Goal: Information Seeking & Learning: Find specific fact

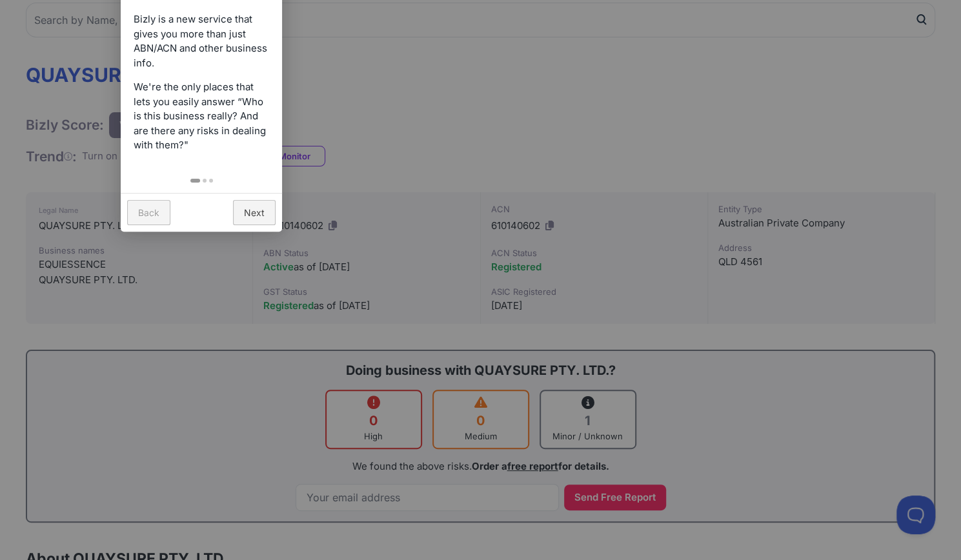
click at [159, 212] on link "Back" at bounding box center [148, 212] width 43 height 25
click at [460, 108] on div at bounding box center [480, 280] width 961 height 560
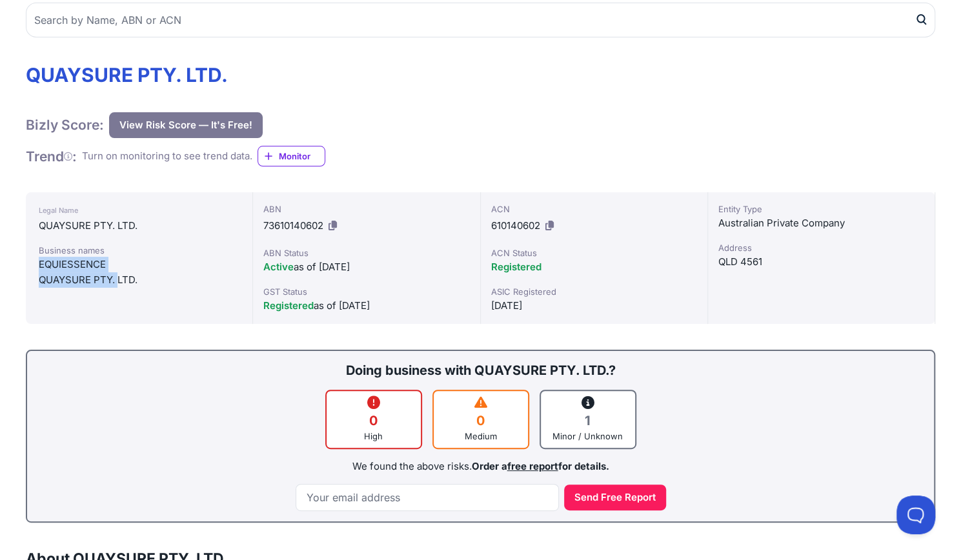
drag, startPoint x: 39, startPoint y: 263, endPoint x: 118, endPoint y: 275, distance: 79.6
click at [118, 275] on div "Business names EQUIESSENCE QUAYSURE PTY. LTD." at bounding box center [139, 266] width 201 height 44
click at [118, 275] on div "QUAYSURE PTY. LTD." at bounding box center [139, 279] width 201 height 15
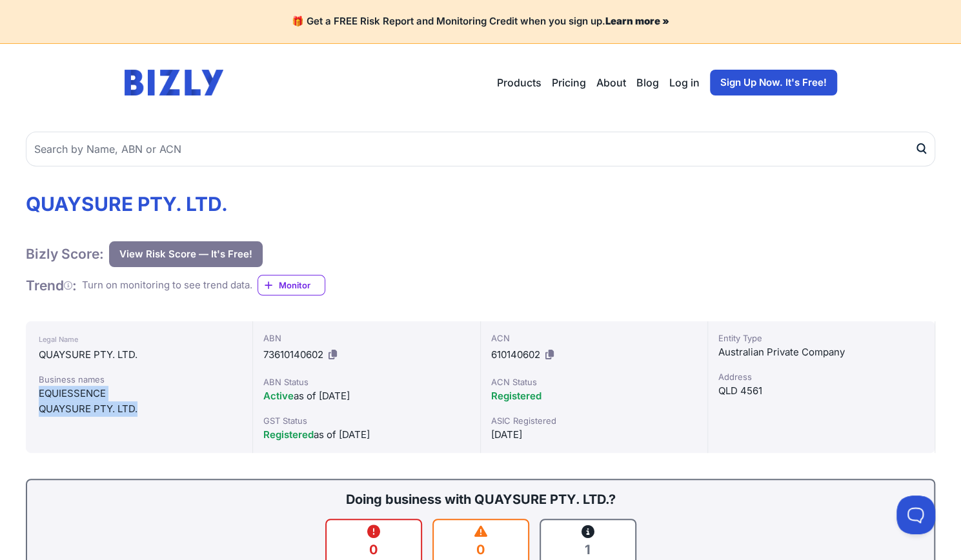
drag, startPoint x: 39, startPoint y: 393, endPoint x: 139, endPoint y: 410, distance: 102.1
click at [139, 411] on div "Business names EQUIESSENCE QUAYSURE PTY. LTD." at bounding box center [139, 395] width 201 height 44
click at [130, 352] on div "QUAYSURE PTY. LTD." at bounding box center [139, 354] width 201 height 15
drag, startPoint x: 147, startPoint y: 355, endPoint x: 37, endPoint y: 354, distance: 109.8
click at [37, 349] on div "Legal Name QUAYSURE PTY. LTD. Business names EQUIESSENCE QUAYSURE PTY. LTD." at bounding box center [139, 388] width 227 height 132
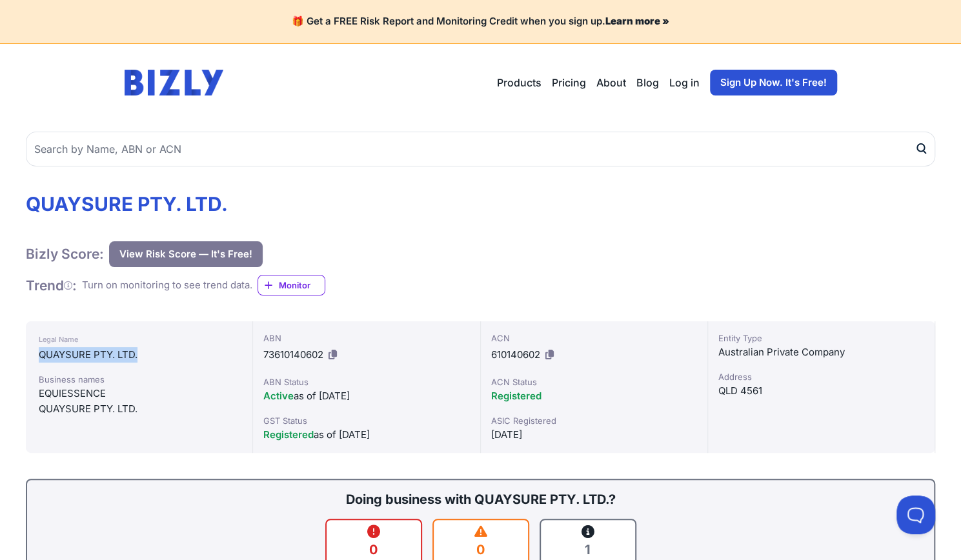
copy div "QUAYSURE PTY. LTD."
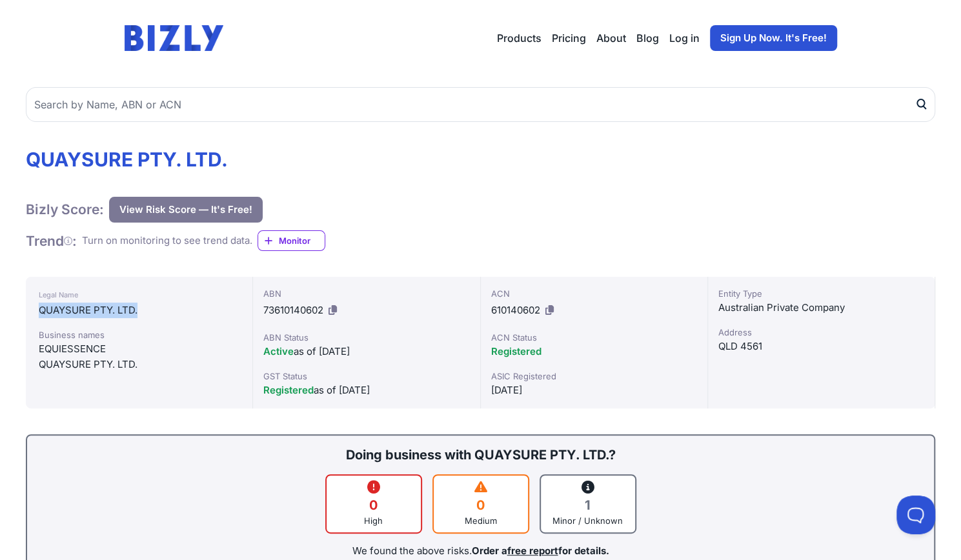
scroll to position [65, 0]
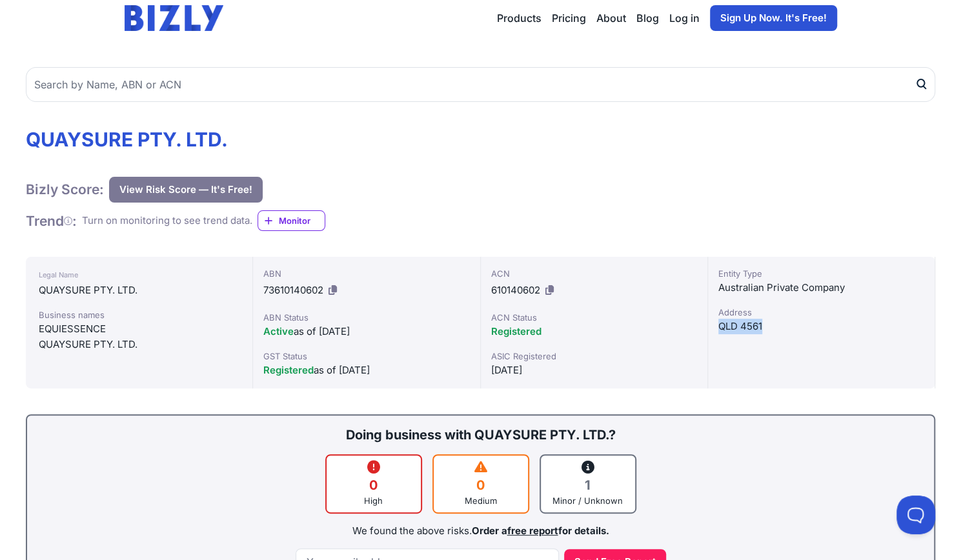
drag, startPoint x: 719, startPoint y: 325, endPoint x: 767, endPoint y: 328, distance: 47.9
click at [767, 328] on div "QLD 4561" at bounding box center [822, 326] width 206 height 15
copy div "QLD 4561"
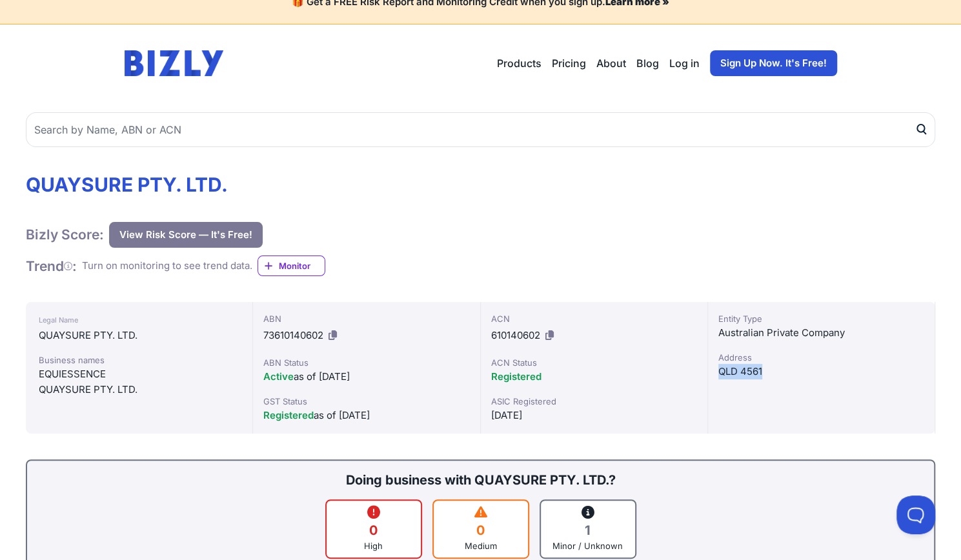
scroll to position [0, 0]
